Goal: Information Seeking & Learning: Learn about a topic

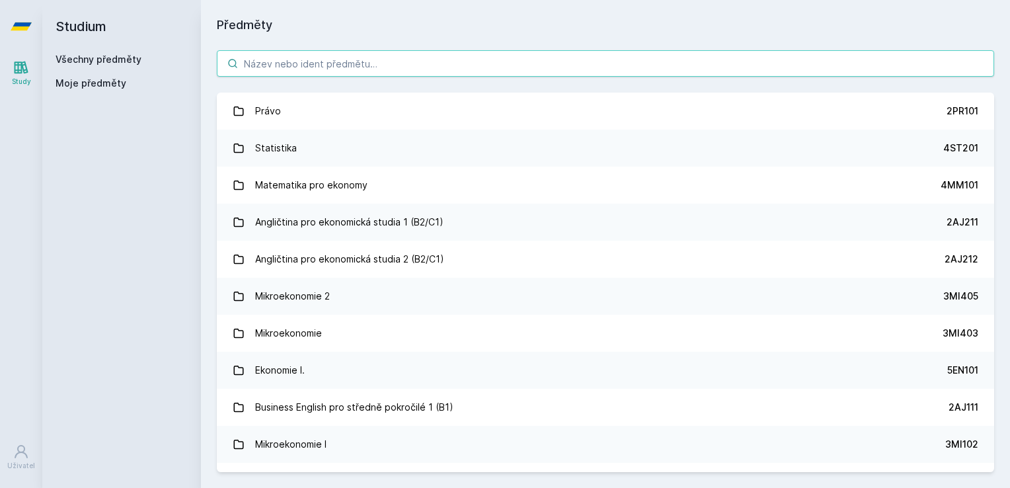
click at [370, 59] on input "search" at bounding box center [606, 63] width 778 height 26
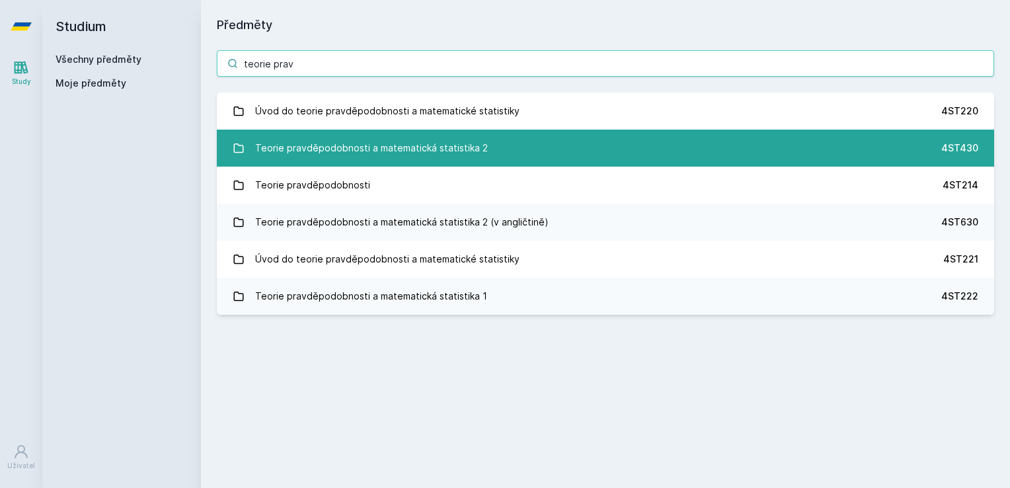
type input "teorie prav"
click at [504, 149] on link "Teorie pravděpodobnosti a matematická statistika 2 4ST430" at bounding box center [606, 148] width 778 height 37
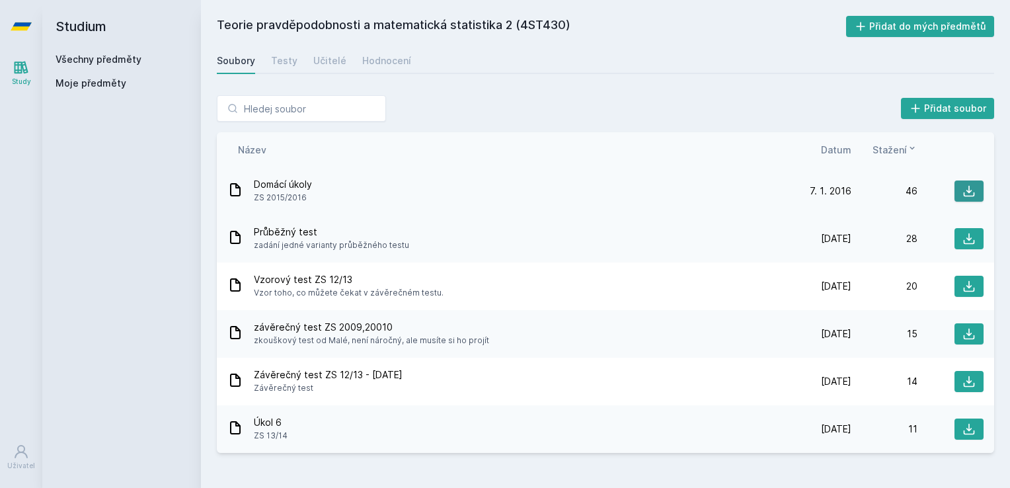
click at [973, 191] on icon at bounding box center [969, 191] width 13 height 13
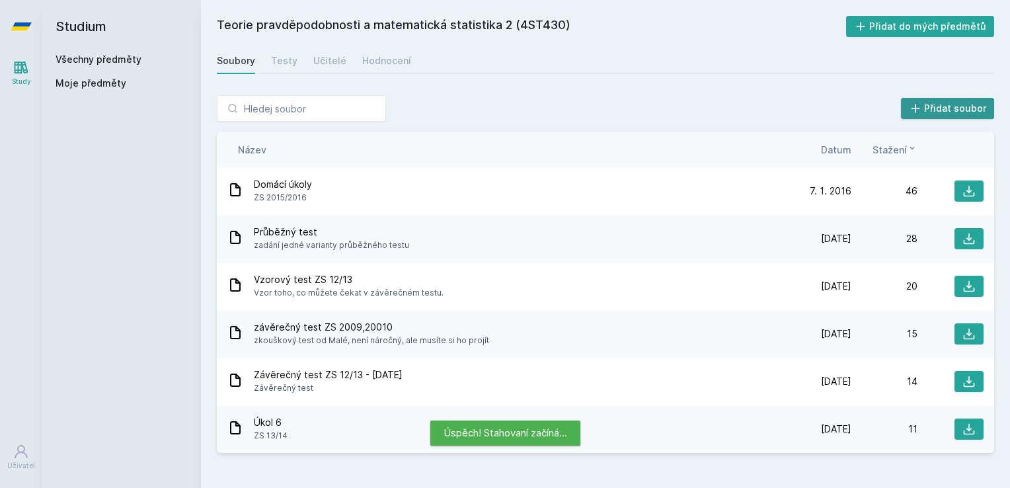
drag, startPoint x: 876, startPoint y: 67, endPoint x: 934, endPoint y: 108, distance: 70.3
click at [876, 67] on div "Soubory Testy Učitelé Hodnocení" at bounding box center [606, 61] width 778 height 26
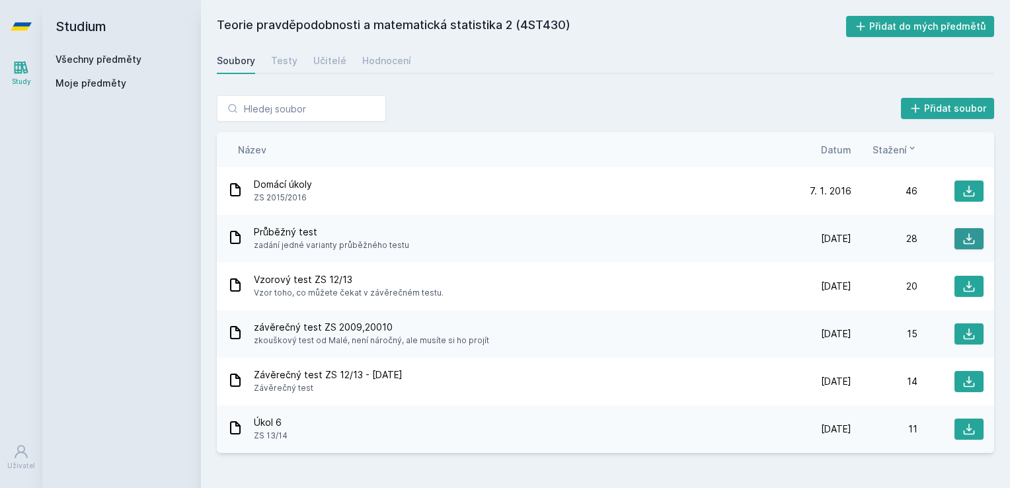
click at [977, 241] on button at bounding box center [969, 238] width 29 height 21
click at [117, 197] on div "Studium Všechny předměty Moje předměty" at bounding box center [121, 244] width 159 height 488
click at [965, 286] on icon at bounding box center [969, 286] width 13 height 13
